Goal: Communication & Community: Answer question/provide support

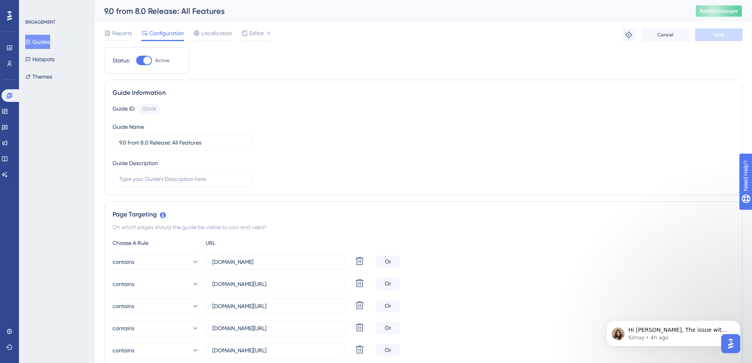
click at [715, 13] on span "Publish Changes" at bounding box center [719, 11] width 38 height 6
click at [656, 332] on span "Hi [PERSON_NAME], The issue with the Hotspots disappearing has now been resolve…" at bounding box center [678, 356] width 101 height 61
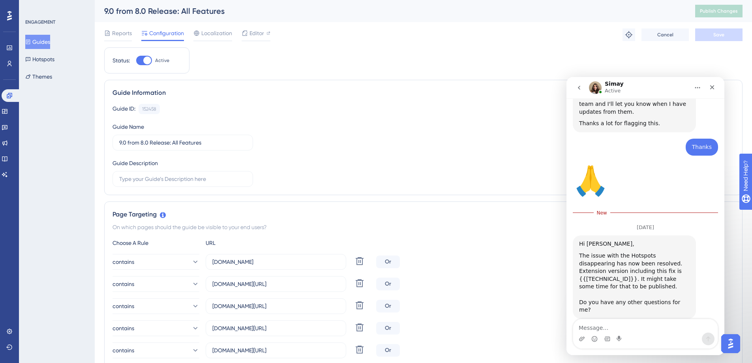
scroll to position [298, 0]
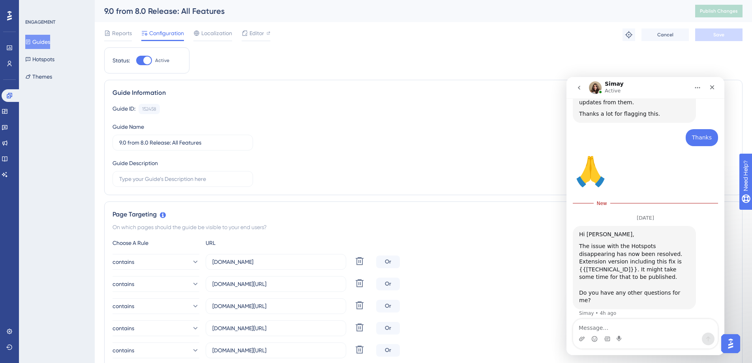
click at [613, 324] on textarea "Message…" at bounding box center [645, 325] width 144 height 13
drag, startPoint x: 667, startPoint y: 327, endPoint x: 573, endPoint y: 325, distance: 94.8
click at [573, 325] on textarea "Hi--how do I know when it'spubl" at bounding box center [645, 325] width 144 height 13
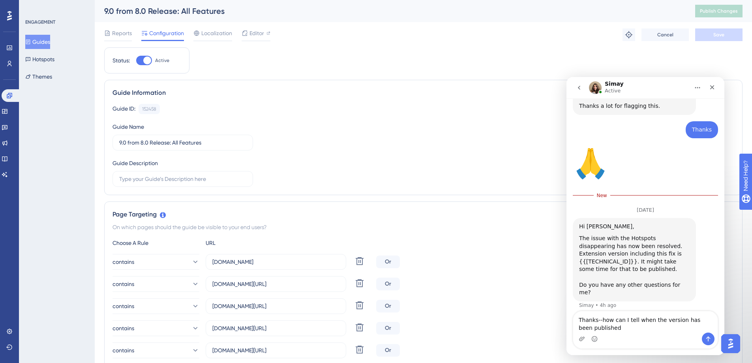
type textarea "Thanks--how can I tell when the version has been published?"
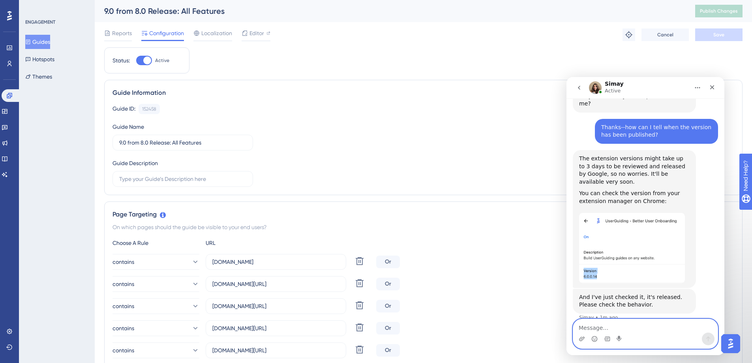
scroll to position [481, 0]
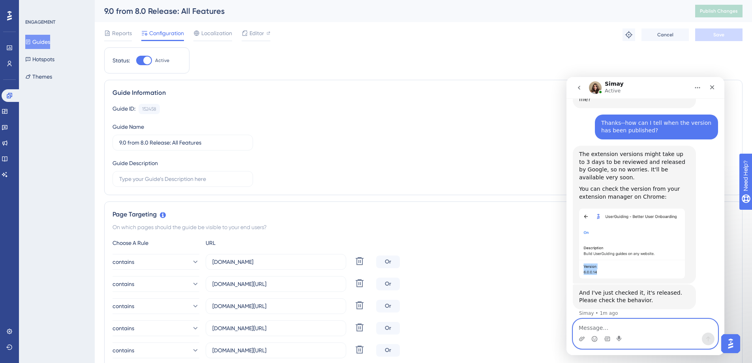
click at [617, 328] on textarea "Message…" at bounding box center [645, 325] width 144 height 13
type textarea "Just checked and it's fixed! Thank you"
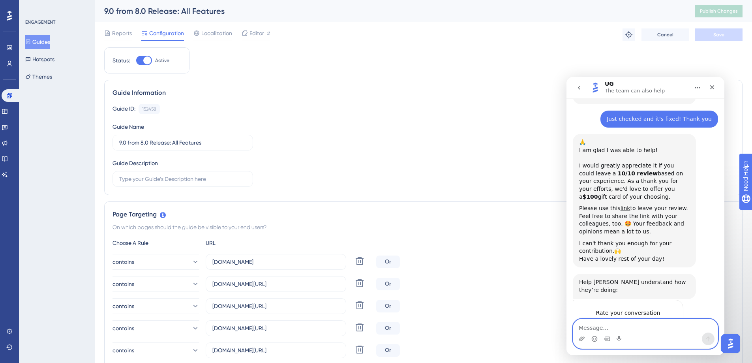
scroll to position [707, 0]
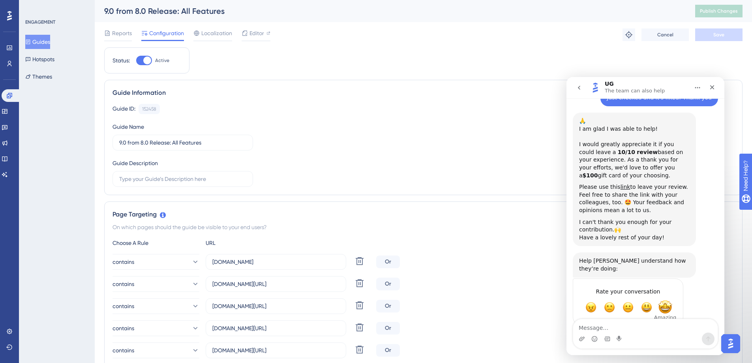
click at [664, 300] on span "Amazing" at bounding box center [665, 307] width 14 height 14
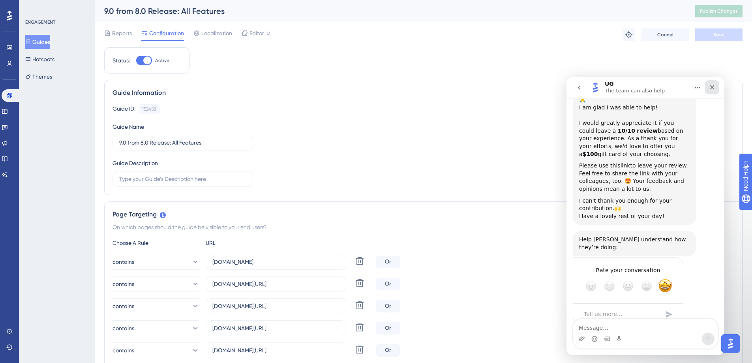
click at [714, 88] on icon "Close" at bounding box center [712, 87] width 6 height 6
